Goal: Information Seeking & Learning: Understand process/instructions

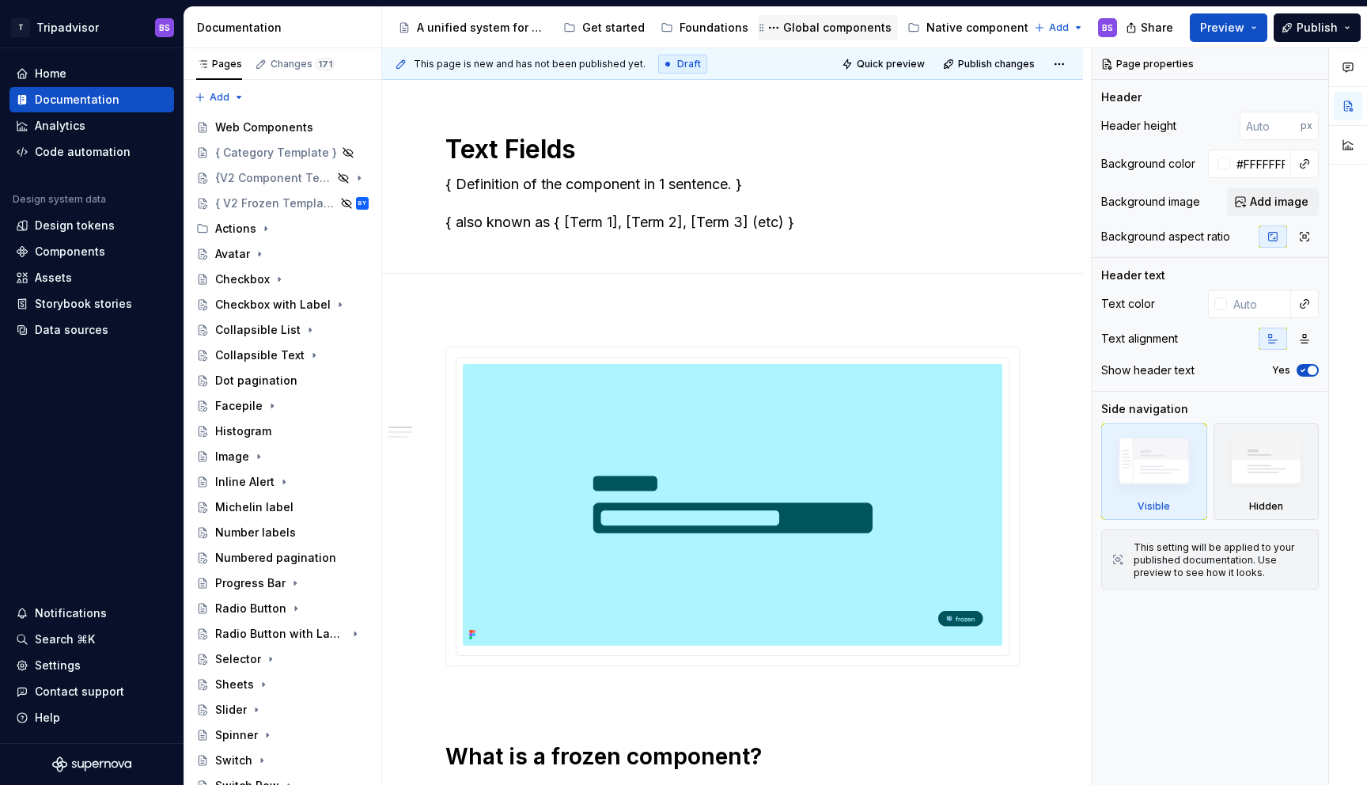
click at [840, 28] on div "Global components" at bounding box center [837, 28] width 108 height 16
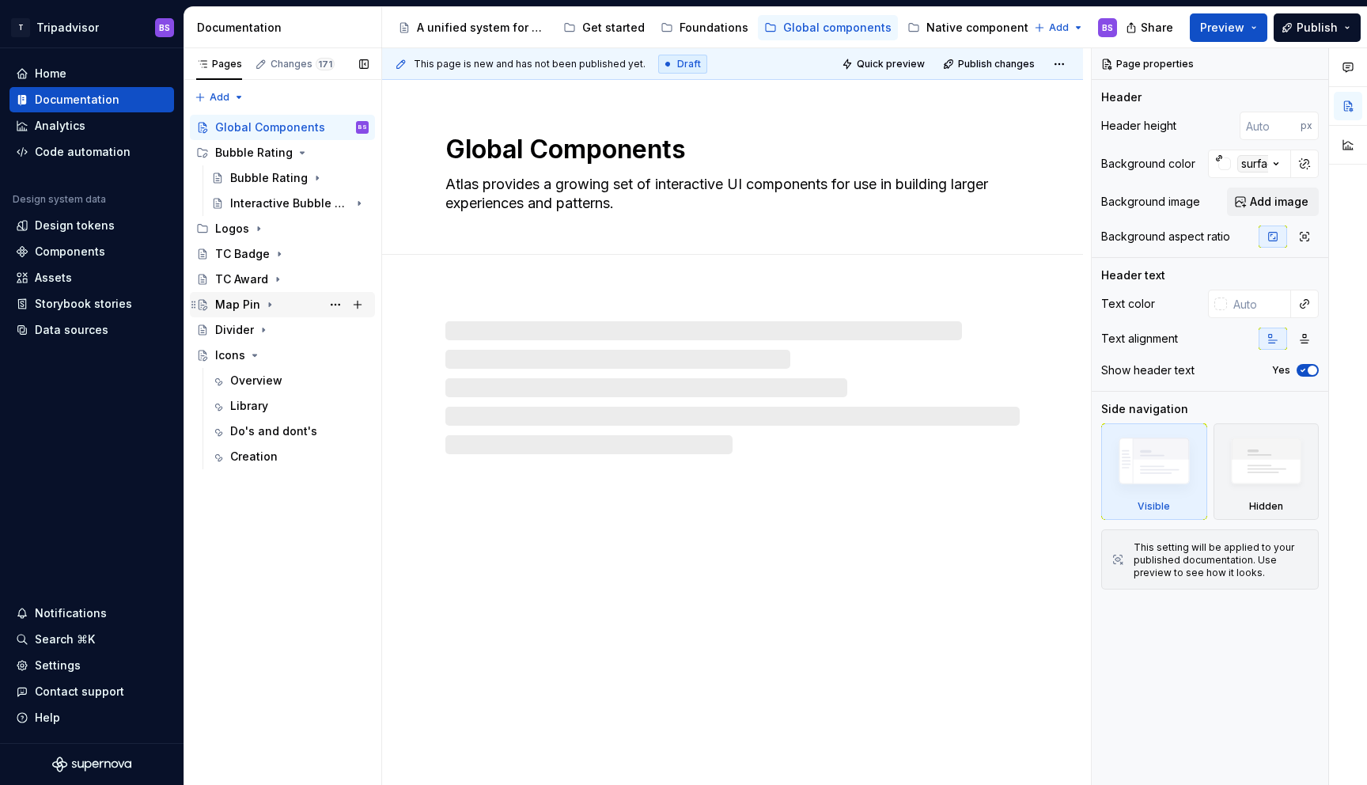
click at [269, 304] on icon "Page tree" at bounding box center [270, 305] width 2 height 4
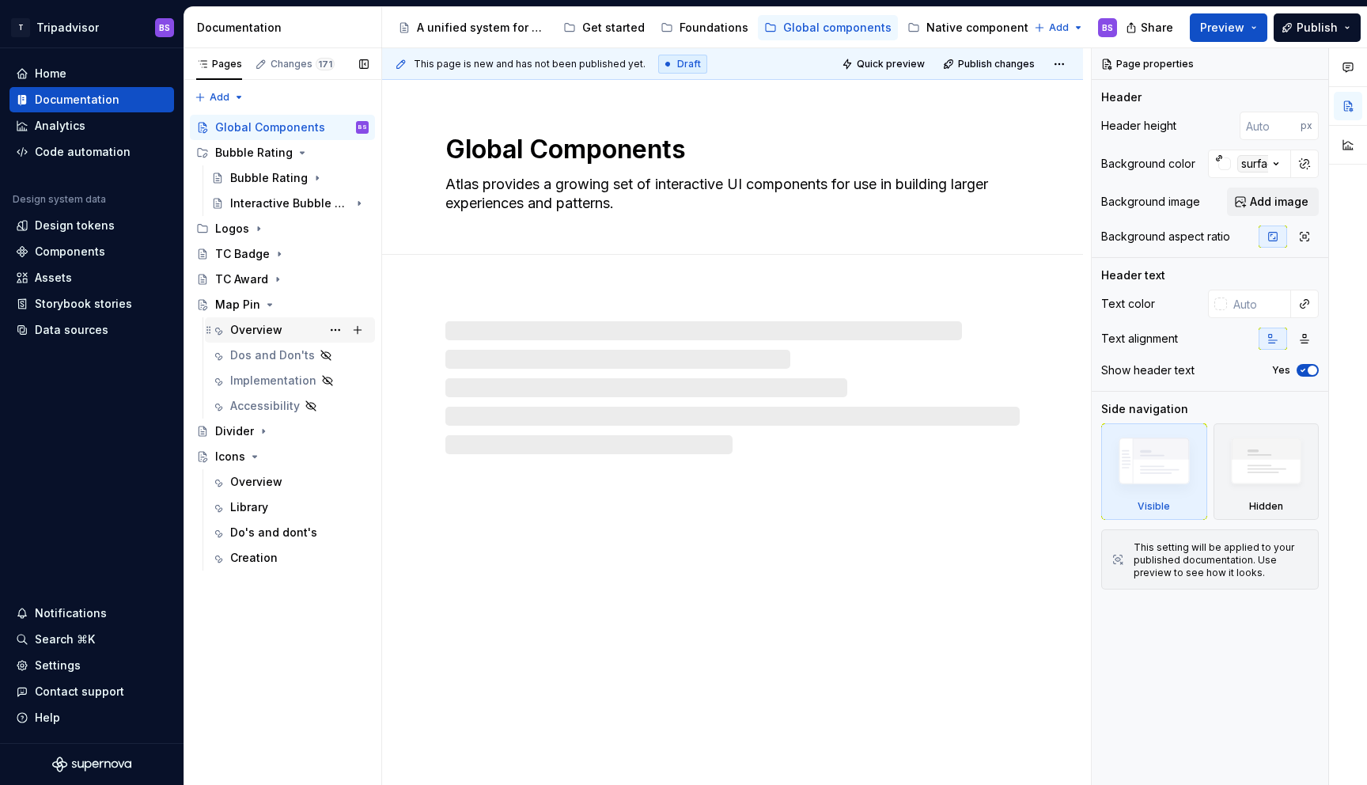
click at [274, 329] on div "Overview" at bounding box center [256, 330] width 52 height 16
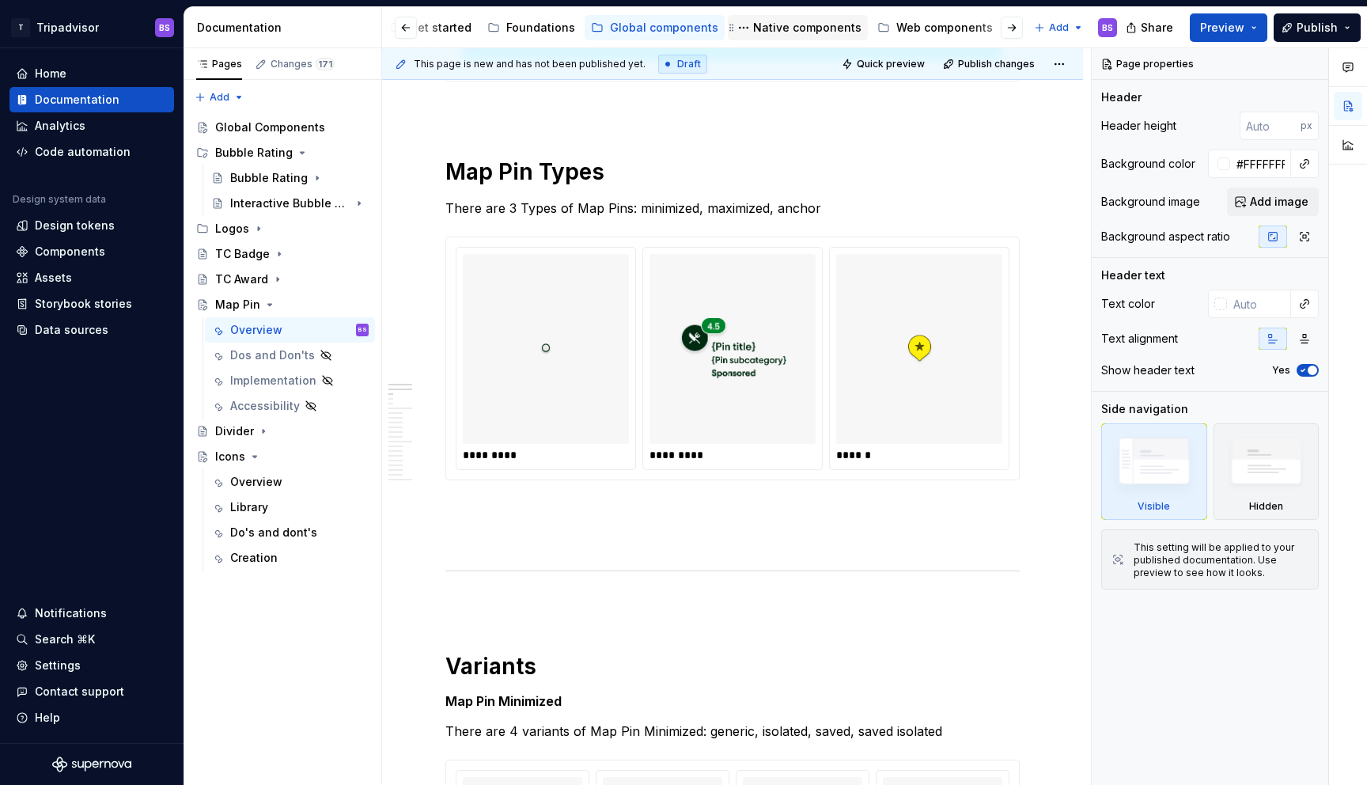
scroll to position [0, 280]
click at [804, 31] on div "Web components" at bounding box center [837, 28] width 96 height 16
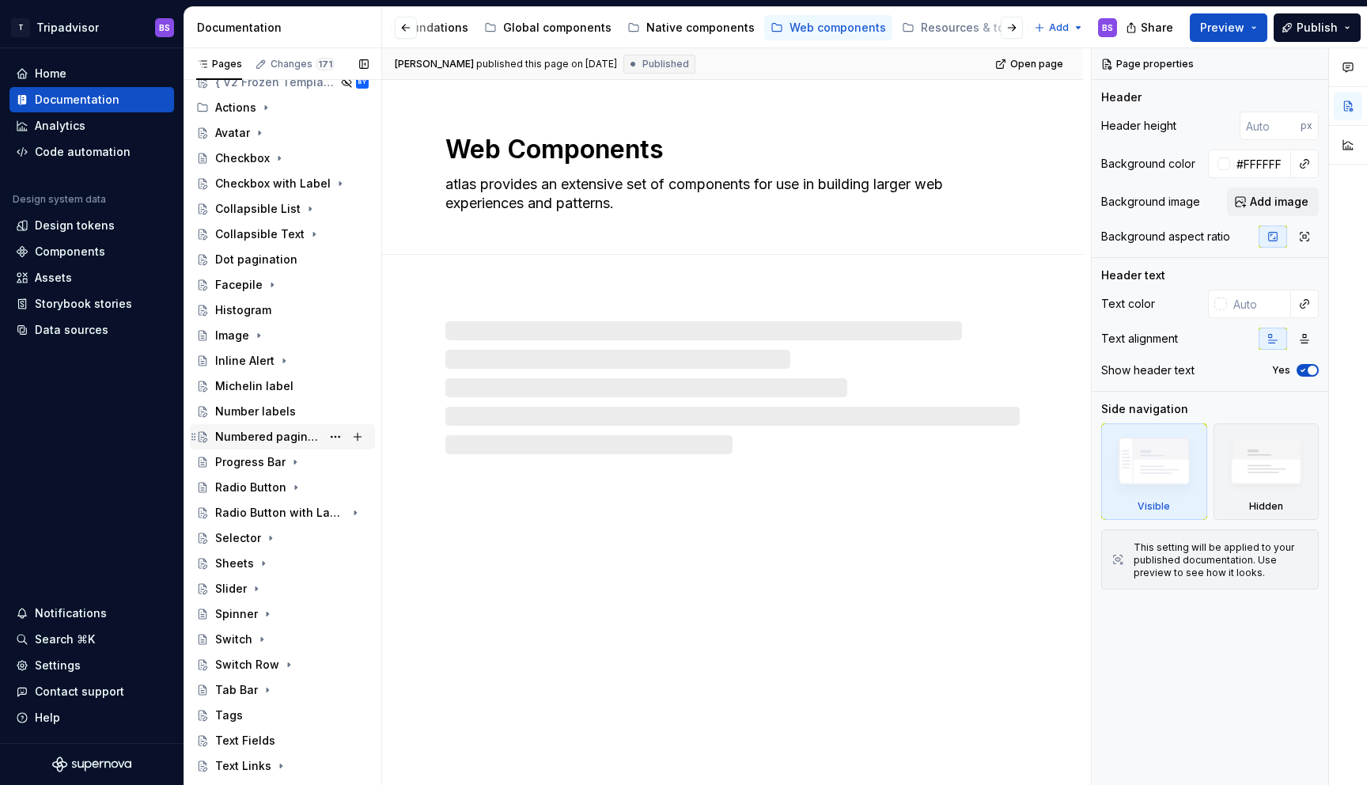
scroll to position [187, 0]
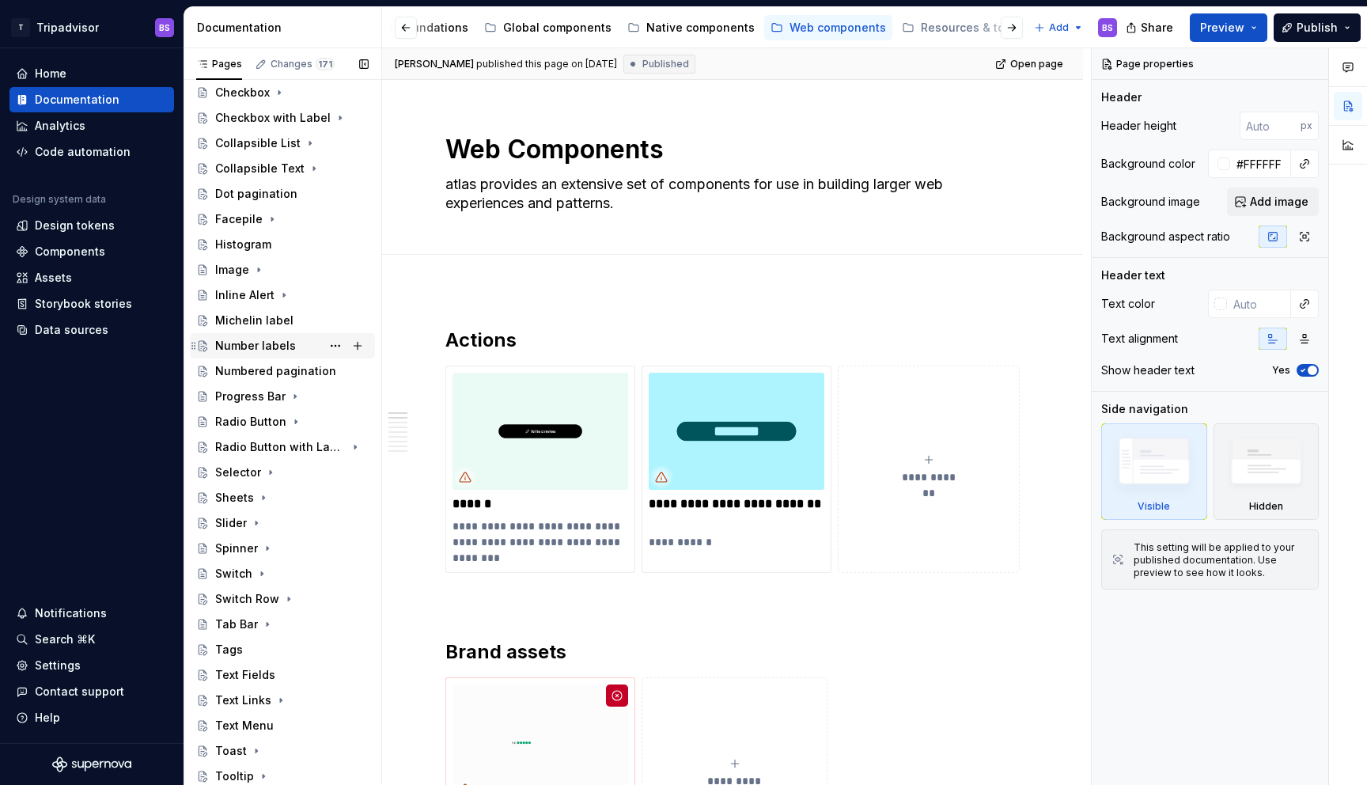
click at [263, 344] on div "Number labels" at bounding box center [255, 346] width 81 height 16
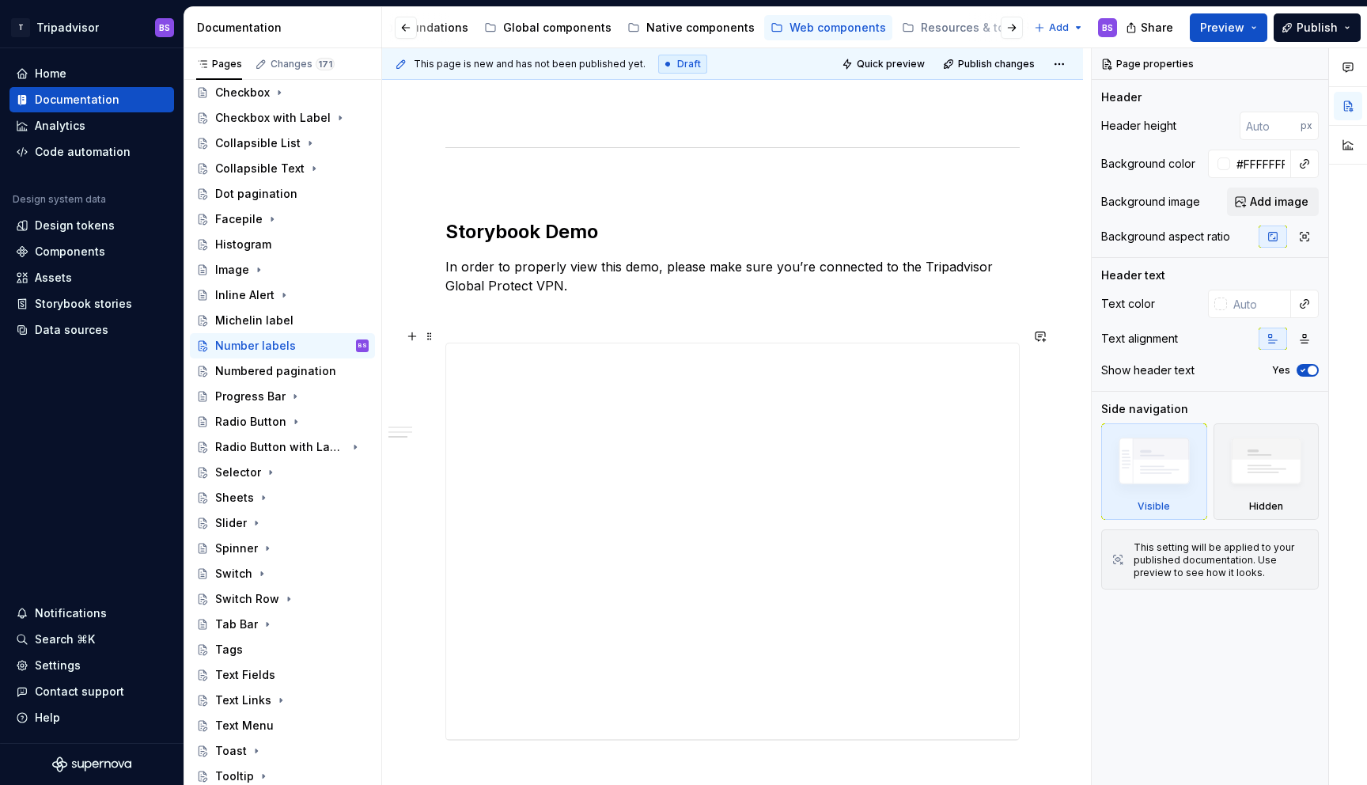
scroll to position [1182, 0]
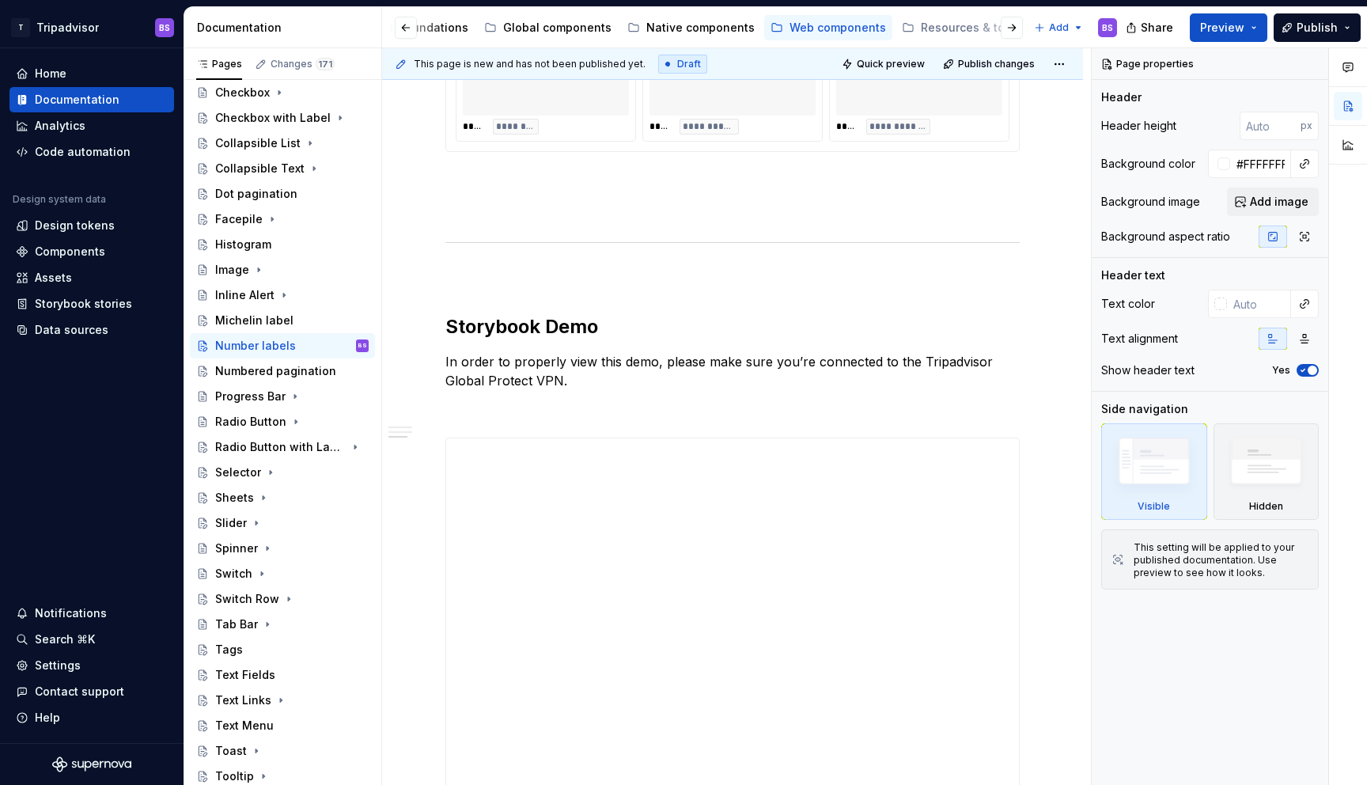
type textarea "*"
